Goal: Information Seeking & Learning: Learn about a topic

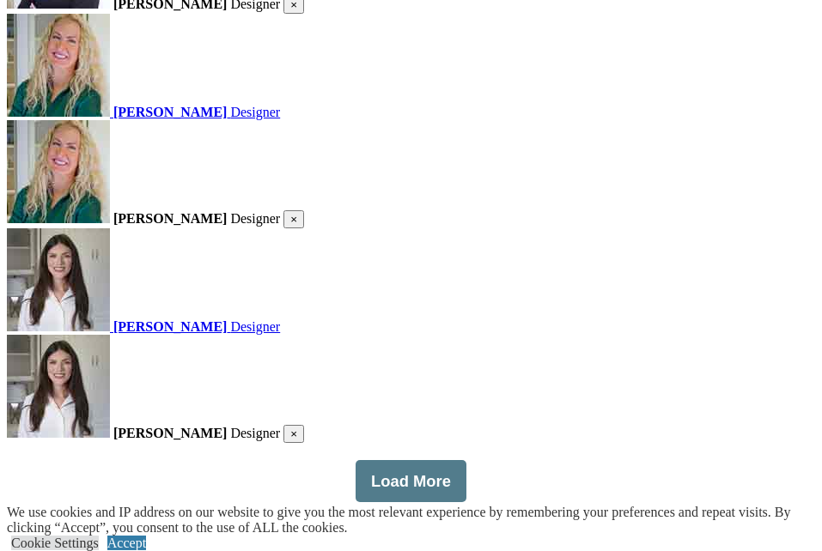
scroll to position [2102, 0]
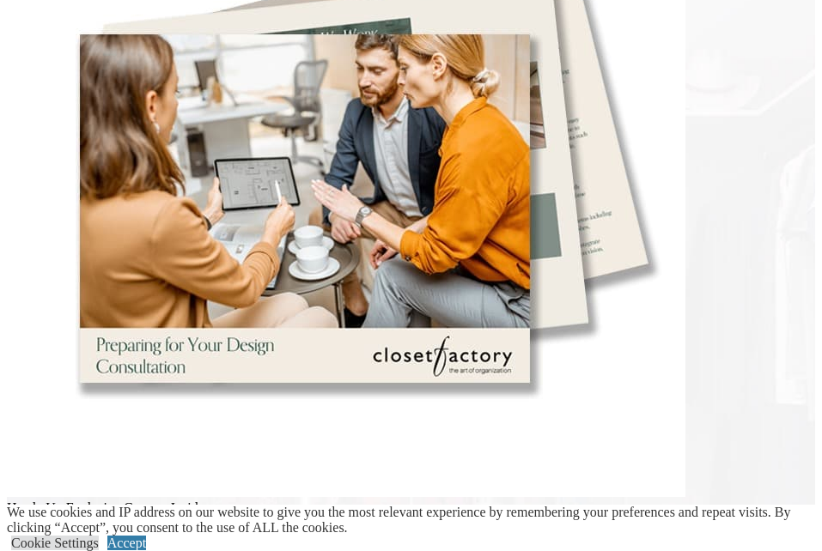
scroll to position [3924, 0]
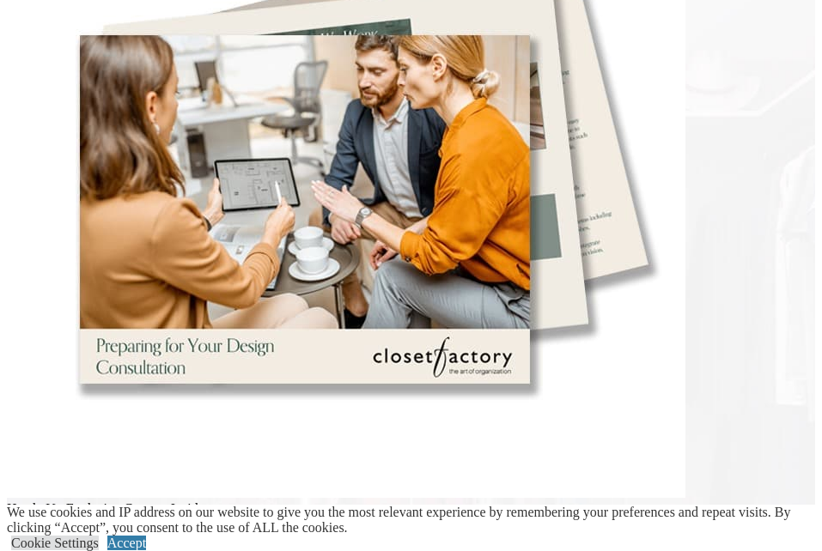
click at [96, 259] on section "Heads-Up Exclusive Coupon Inside Here are some things to think about before mee…" at bounding box center [411, 249] width 808 height 796
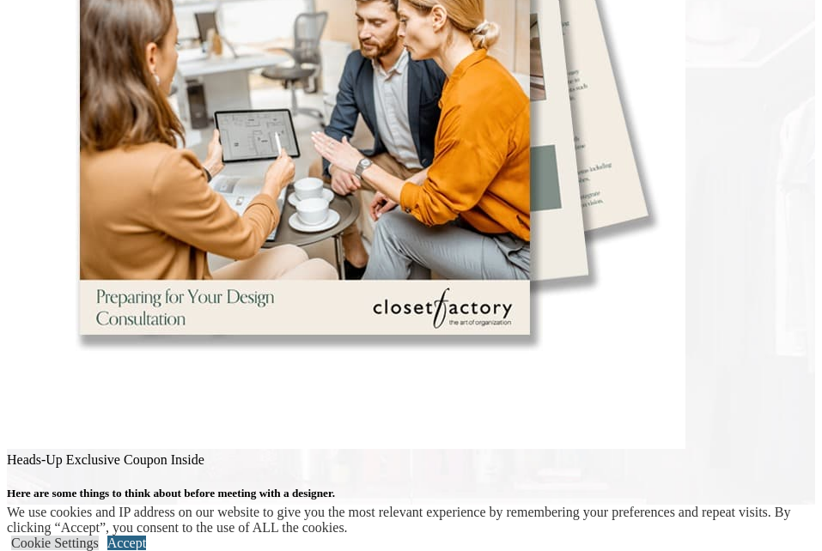
click at [146, 536] on link "Accept" at bounding box center [126, 543] width 39 height 15
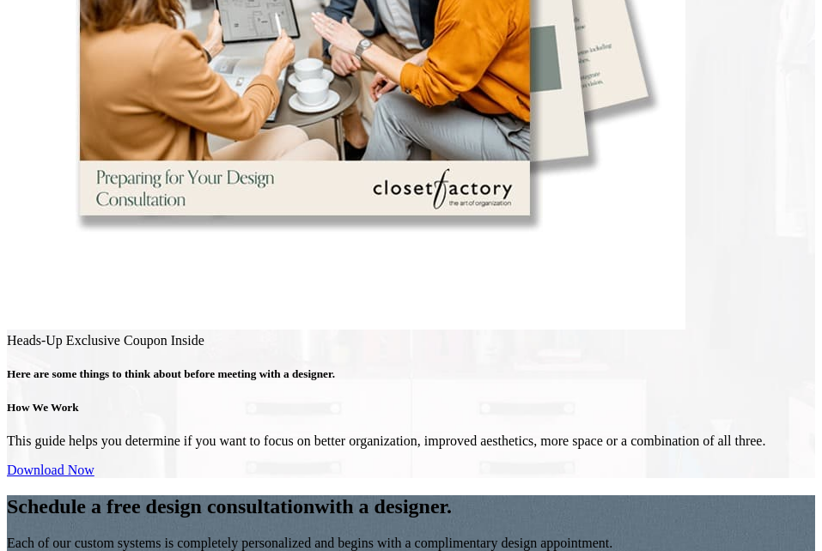
scroll to position [4093, 0]
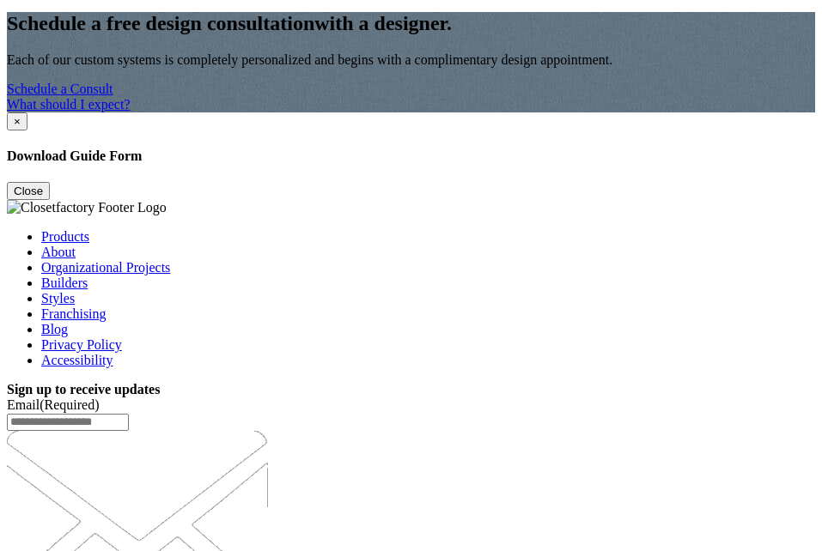
scroll to position [4728, 0]
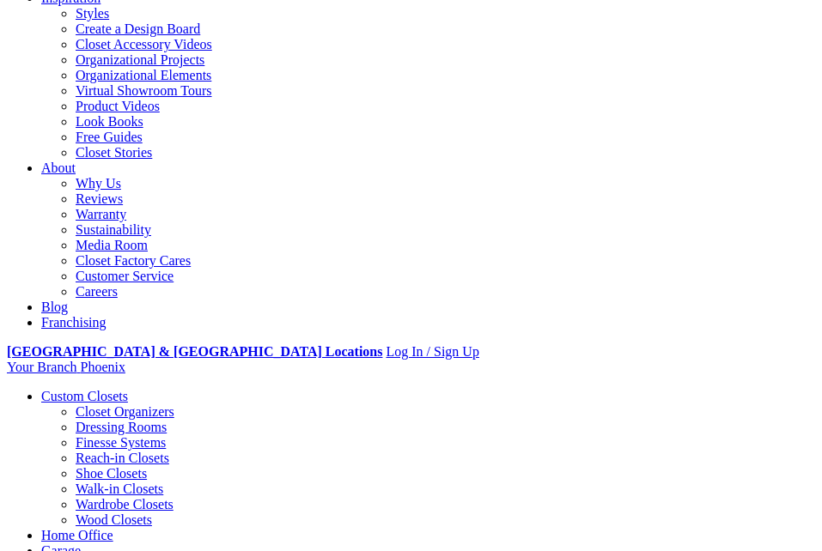
scroll to position [319, 0]
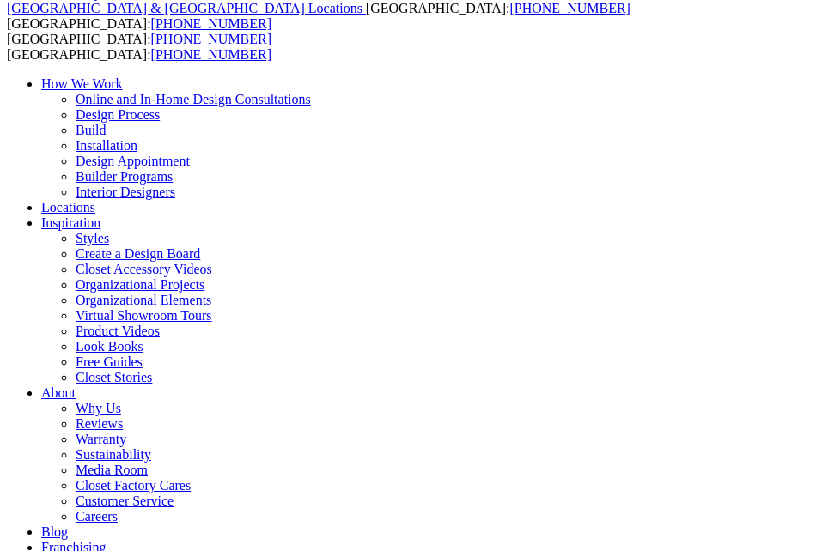
scroll to position [0, 0]
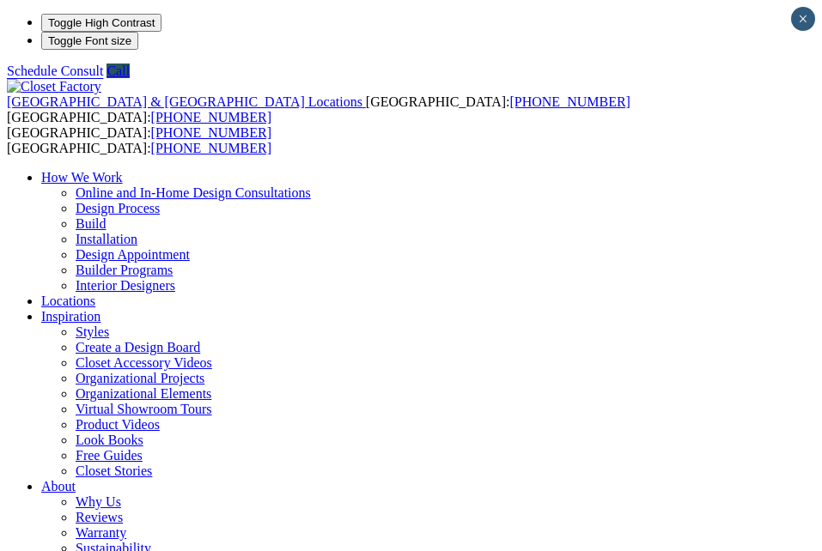
click at [0, 0] on div at bounding box center [0, 0] width 0 height 0
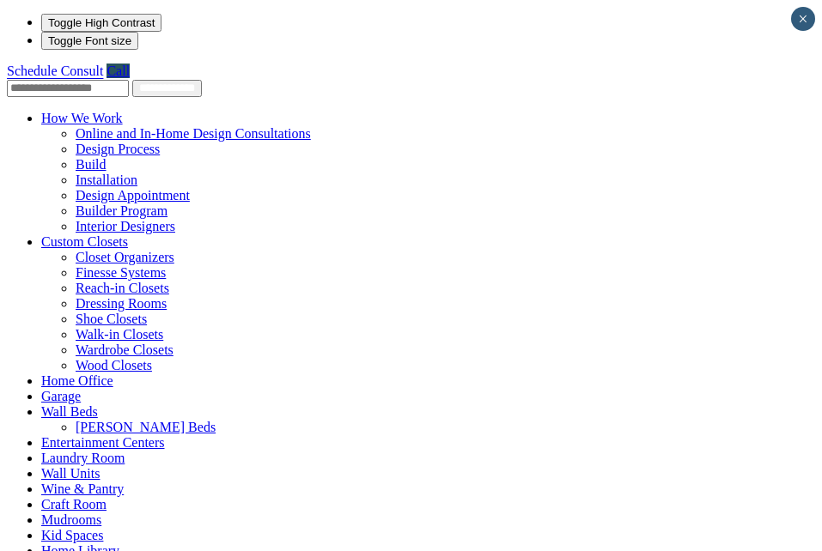
click at [0, 0] on div at bounding box center [0, 0] width 0 height 0
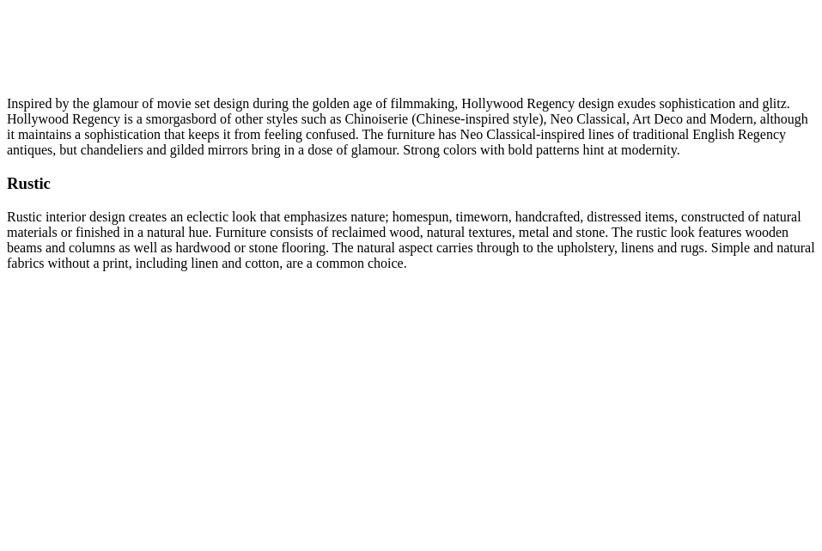
scroll to position [10949, 0]
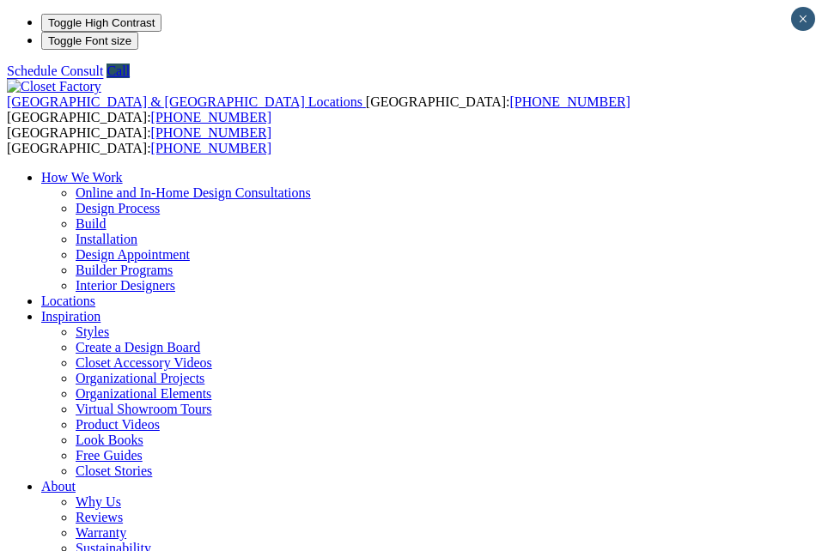
click at [0, 0] on span at bounding box center [0, 0] width 0 height 0
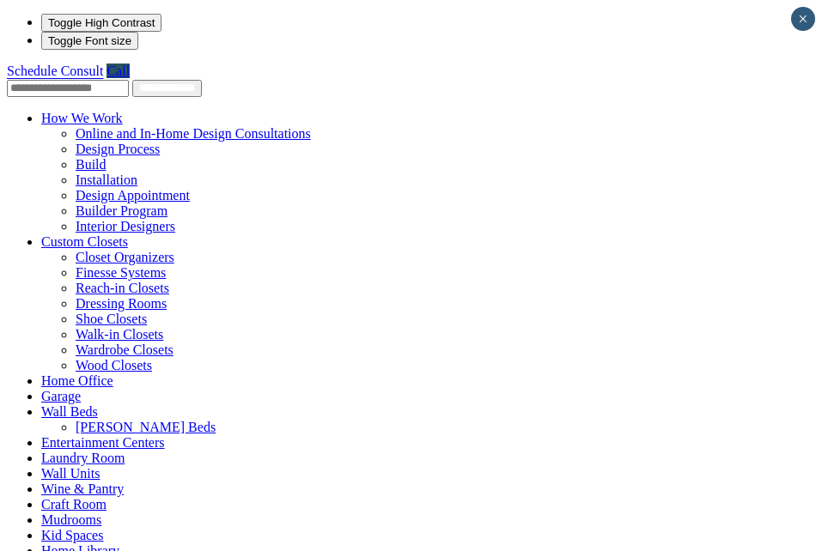
click at [72, 234] on link "Custom Closets" at bounding box center [84, 241] width 87 height 15
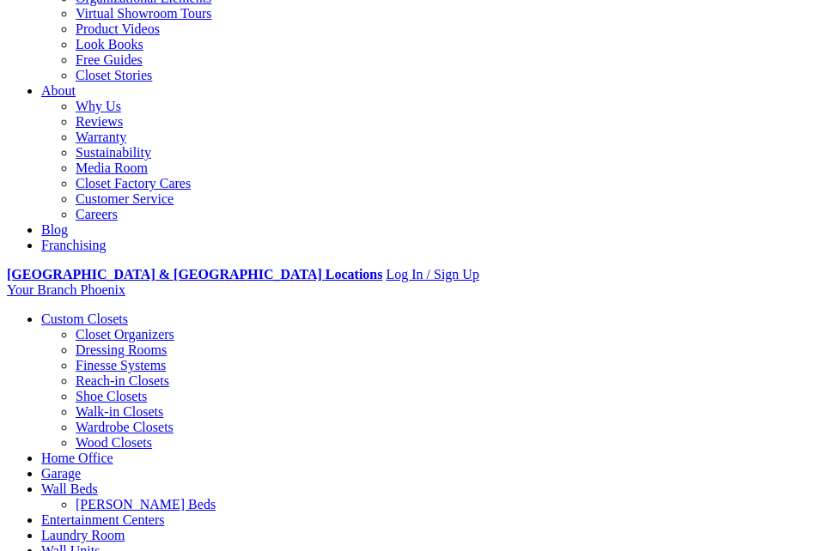
scroll to position [397, 0]
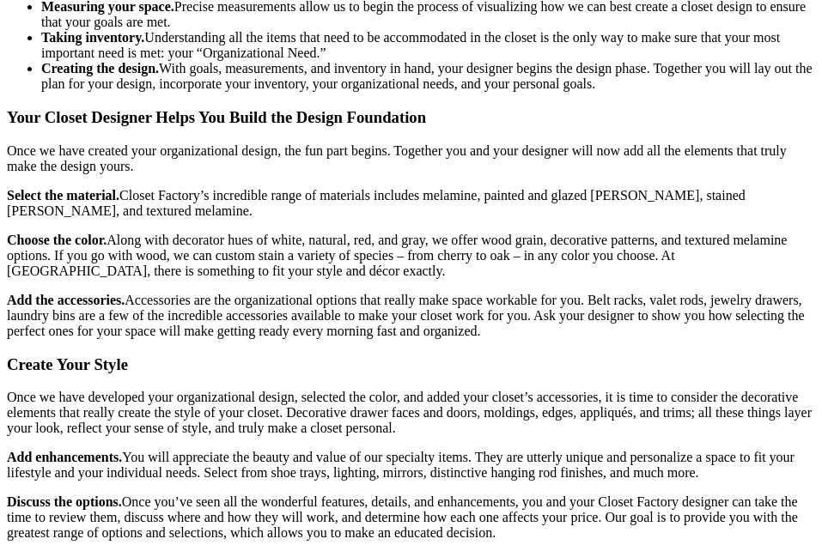
scroll to position [2149, 0]
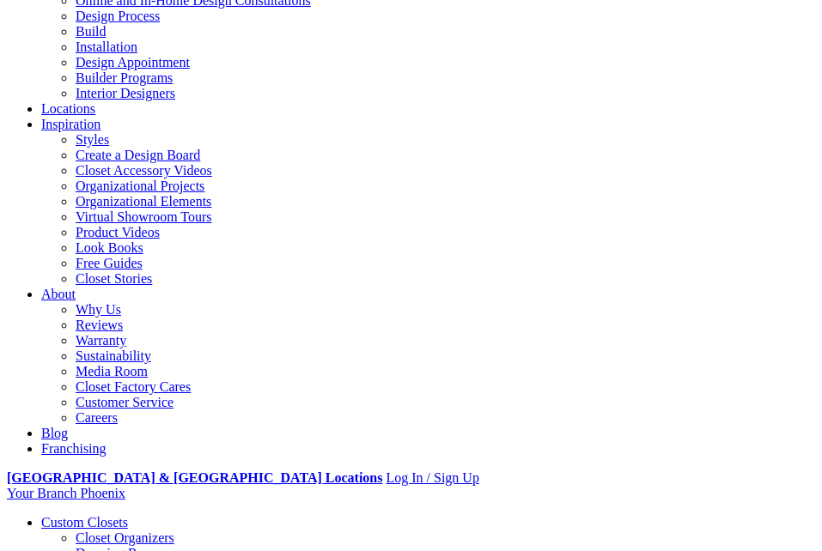
scroll to position [198, 0]
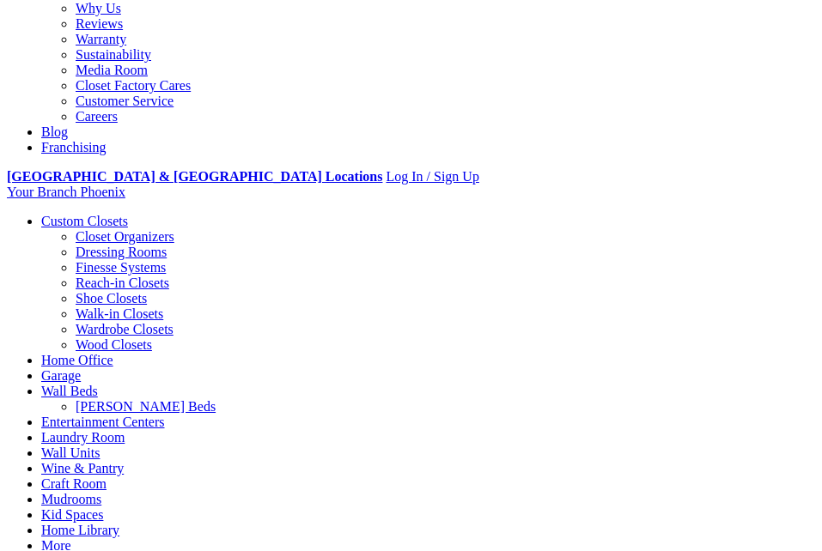
scroll to position [459, 0]
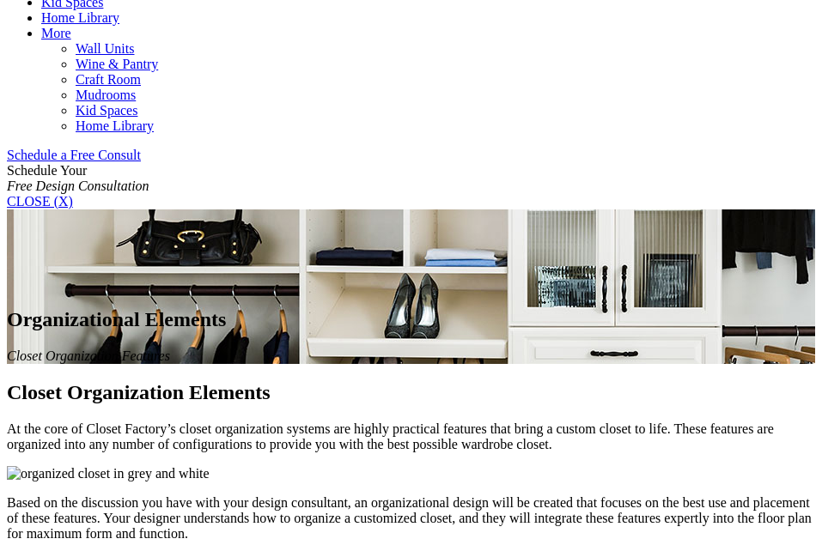
scroll to position [0, 0]
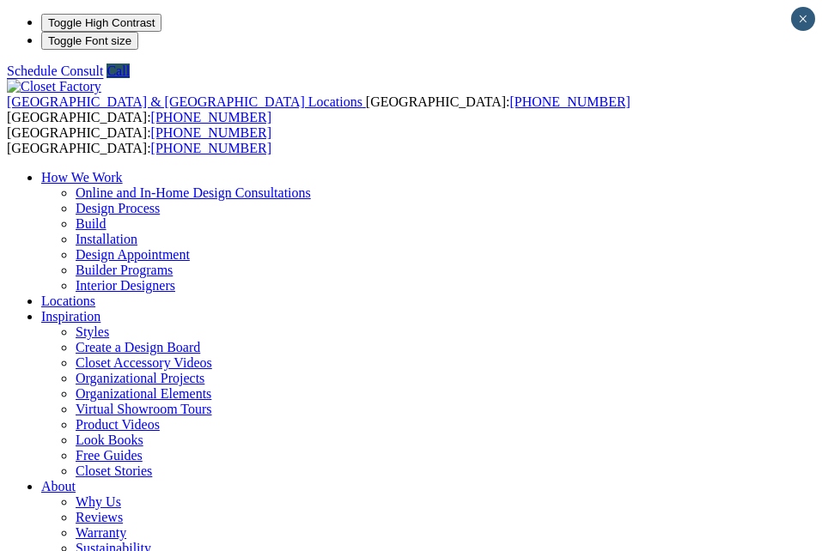
click at [0, 0] on div at bounding box center [0, 0] width 0 height 0
